Goal: Find specific page/section: Find specific page/section

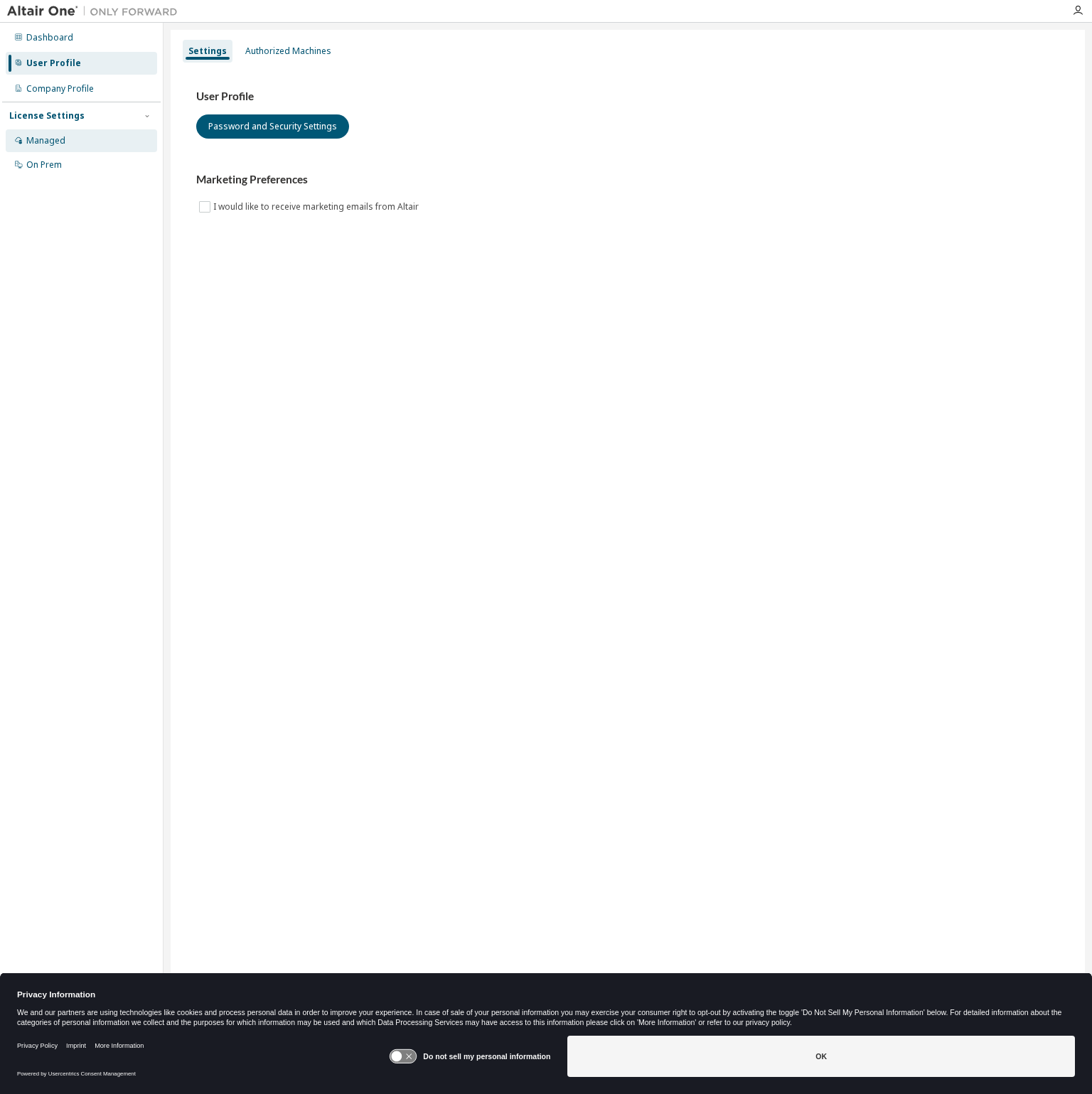
click at [49, 143] on div "Managed" at bounding box center [46, 141] width 39 height 11
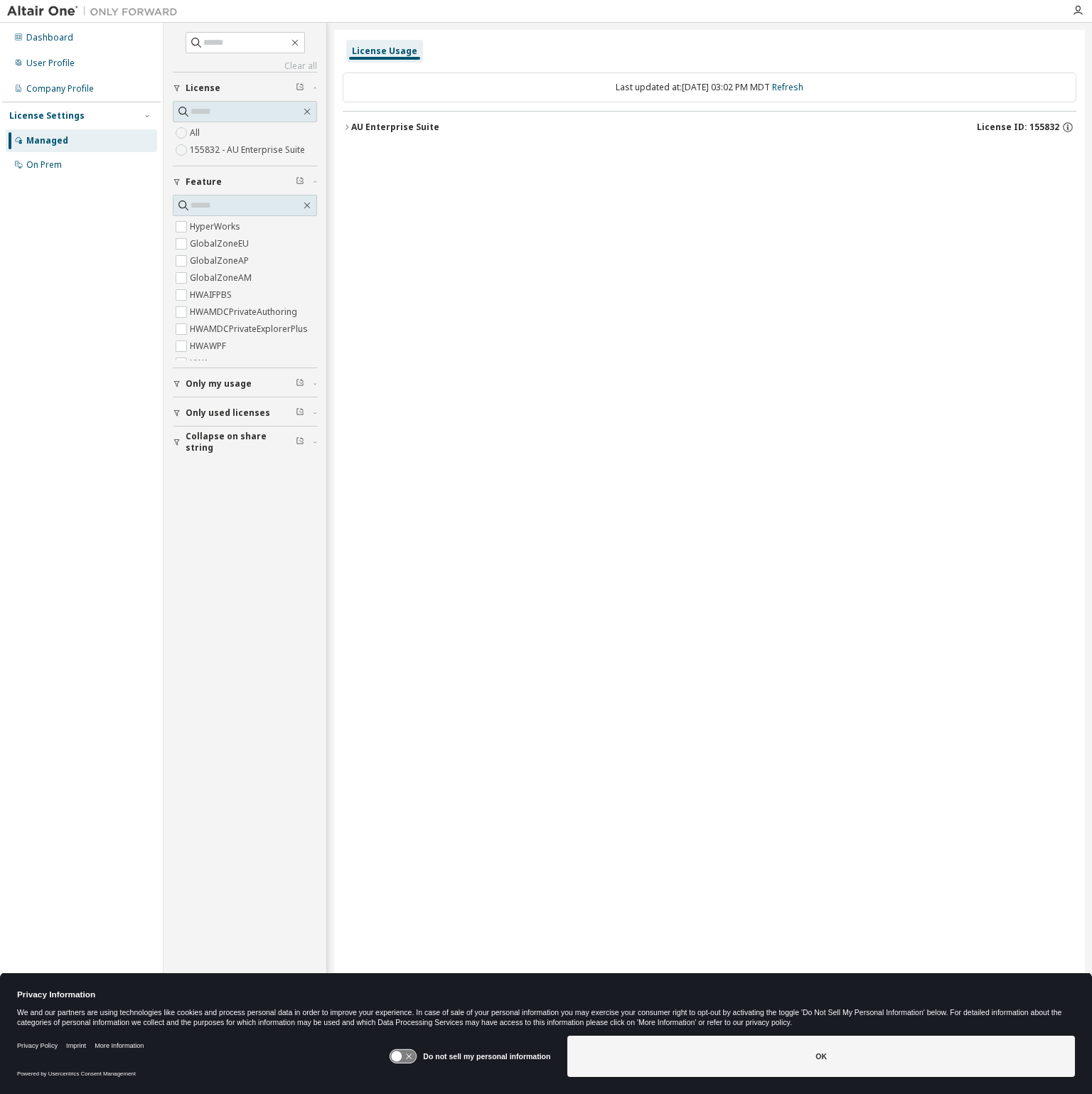
click at [421, 128] on div "AU Enterprise Suite" at bounding box center [395, 127] width 88 height 11
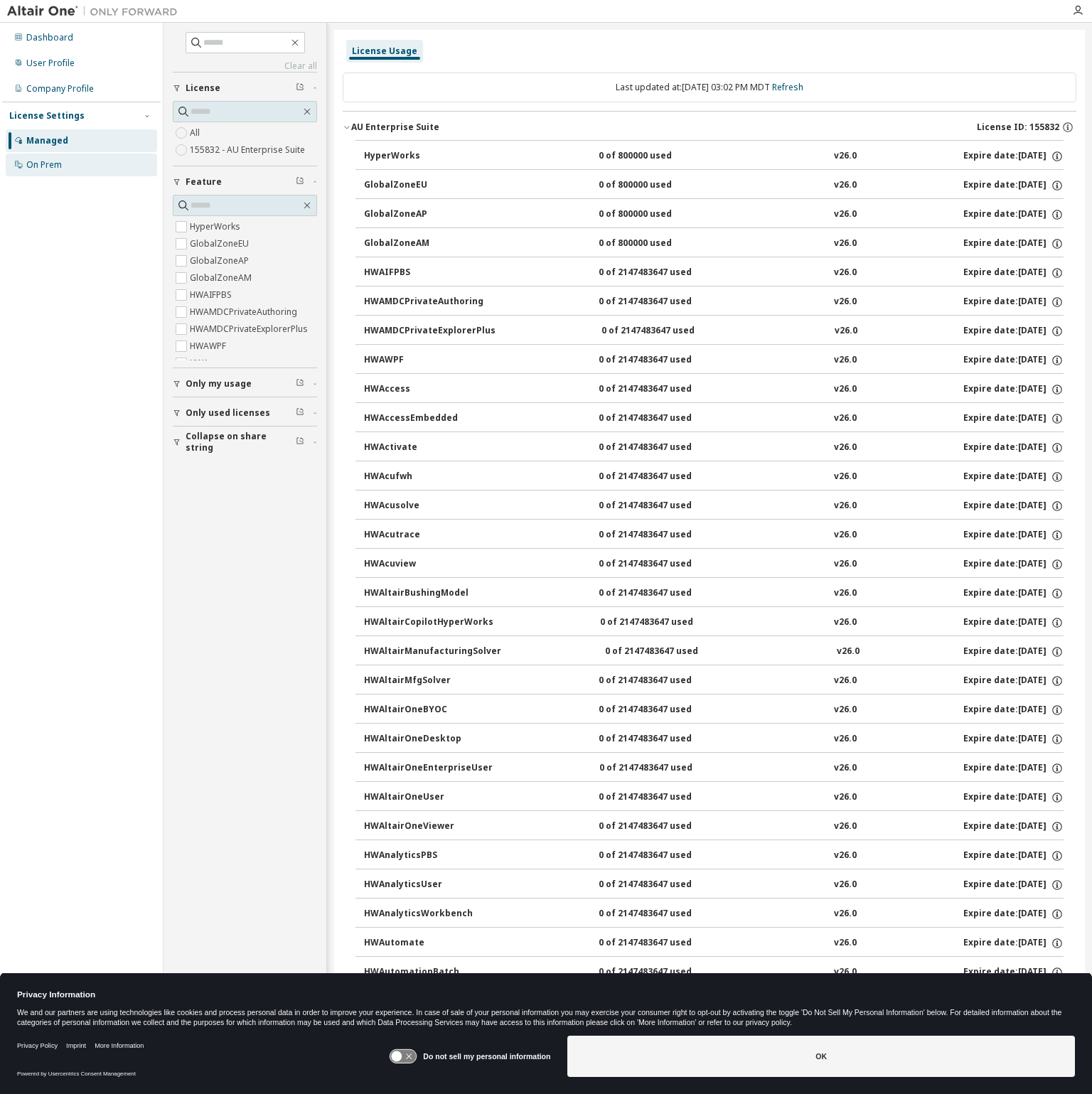
click at [46, 163] on div "On Prem" at bounding box center [44, 165] width 36 height 11
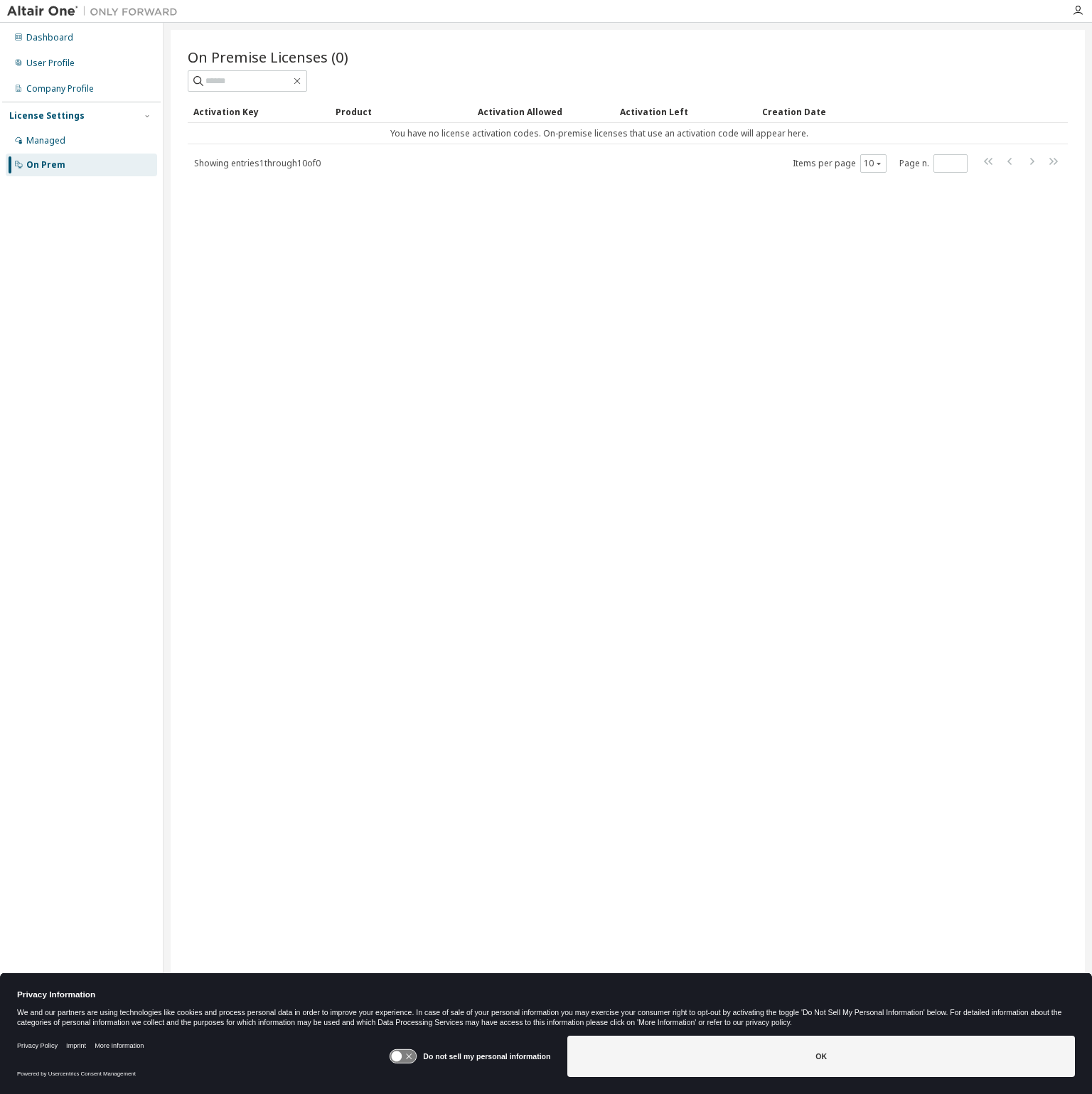
drag, startPoint x: 609, startPoint y: 902, endPoint x: 457, endPoint y: 1072, distance: 228.0
click at [466, 1067] on body "Dashboard User Profile Company Profile License Settings Managed On Prem On Prem…" at bounding box center [546, 547] width 1092 height 1094
